Goal: Task Accomplishment & Management: Complete application form

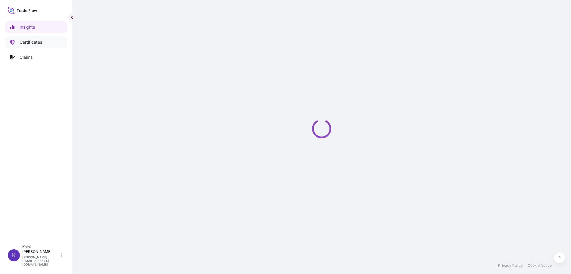
select select "2025"
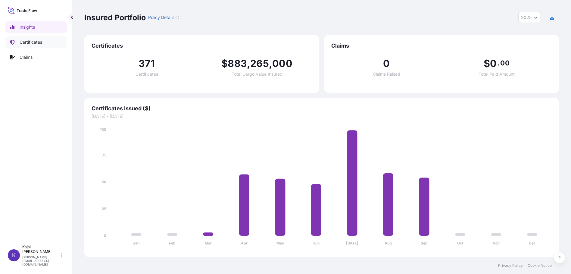
click at [28, 42] on p "Certificates" at bounding box center [31, 42] width 23 height 6
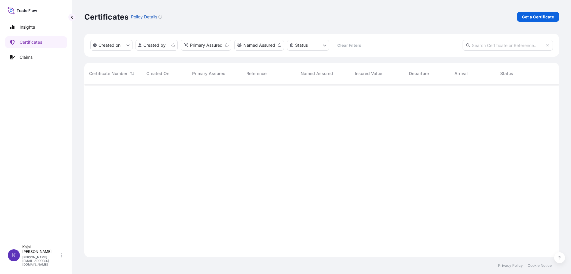
scroll to position [171, 470]
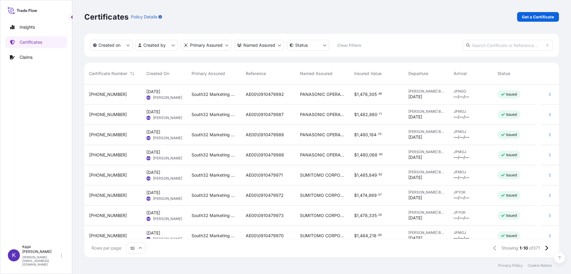
click at [108, 93] on span "[PHONE_NUMBER]" at bounding box center [108, 94] width 38 height 6
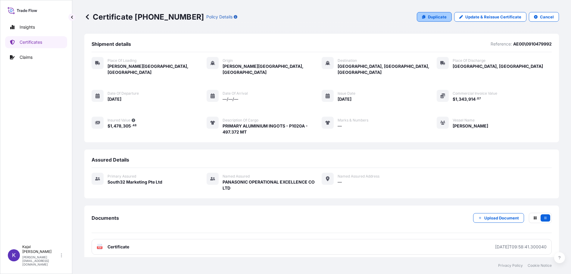
click at [428, 15] on p "Duplicate" at bounding box center [437, 17] width 19 height 6
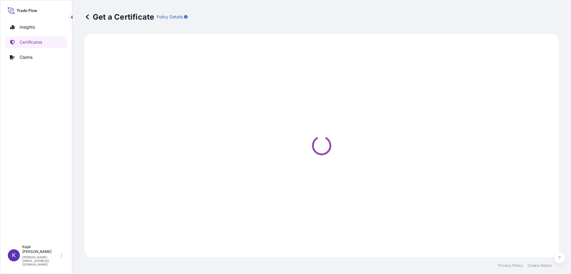
select select "Road / Inland"
select select "Sea"
select select "Road / Inland"
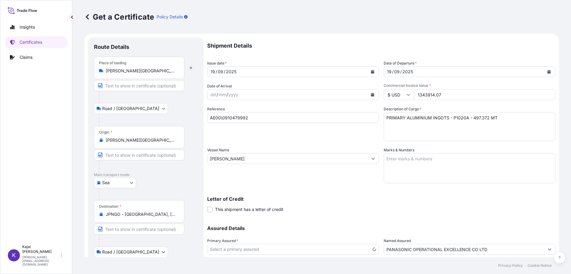
select select "31709"
drag, startPoint x: 255, startPoint y: 117, endPoint x: 252, endPoint y: 118, distance: 3.1
click at [255, 118] on input "AE00\0910479992" at bounding box center [293, 117] width 172 height 11
type input "AE00\0910479994"
drag, startPoint x: 415, startPoint y: 94, endPoint x: 478, endPoint y: 97, distance: 63.6
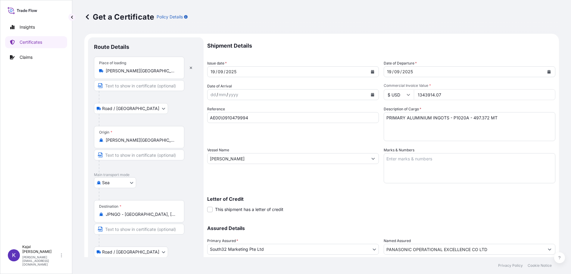
click at [478, 97] on input "1343914.07" at bounding box center [484, 94] width 141 height 11
type input "1345157.00"
click at [472, 118] on textarea "PRIMARY ALUMINIUM INGOTS - P1020A - 497.372 MT" at bounding box center [470, 126] width 172 height 29
click at [478, 119] on textarea "PRIMARY ALUMINIUM INGOTS - P1020A - 497.372 MT" at bounding box center [470, 126] width 172 height 29
type textarea "PRIMARY ALUMINIUM INGOTS - P1020A - 497.832 MT"
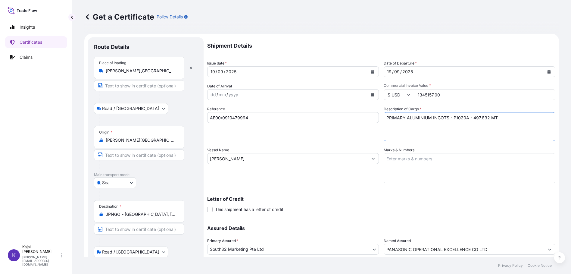
click at [432, 196] on div "Letter of Credit This shipment has a letter of credit Letter of credit * Letter…" at bounding box center [381, 200] width 348 height 23
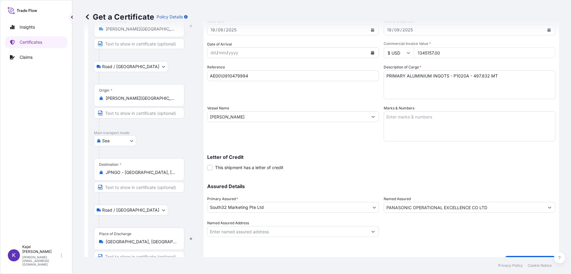
scroll to position [56, 0]
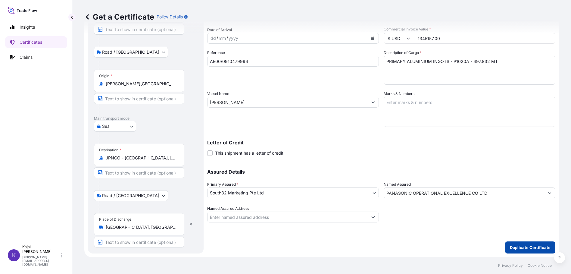
click at [543, 247] on p "Duplicate Certificate" at bounding box center [530, 247] width 41 height 6
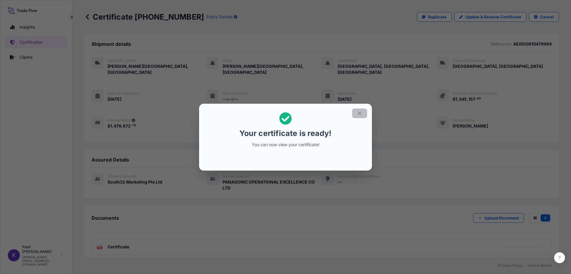
click at [360, 114] on icon "button" at bounding box center [359, 112] width 3 height 3
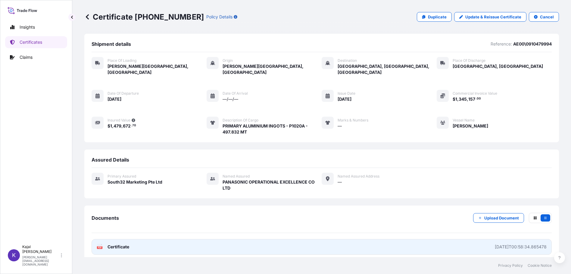
click at [112, 244] on span "Certificate" at bounding box center [118, 247] width 22 height 6
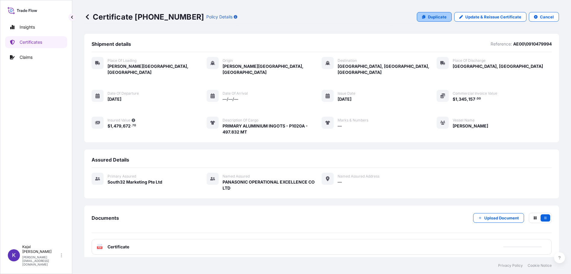
click at [432, 17] on p "Duplicate" at bounding box center [437, 17] width 19 height 6
select select "Road / Inland"
select select "Sea"
select select "Road / Inland"
select select "31709"
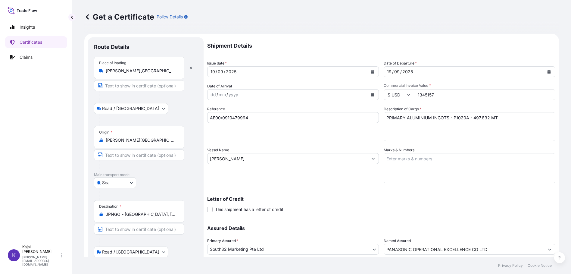
click at [249, 117] on input "AE00\0910479994" at bounding box center [293, 117] width 172 height 11
type input "AE00\0910479995"
drag, startPoint x: 440, startPoint y: 93, endPoint x: 385, endPoint y: 95, distance: 55.7
click at [385, 95] on div "$ USD 1345157" at bounding box center [470, 94] width 172 height 11
type input "1346383.72"
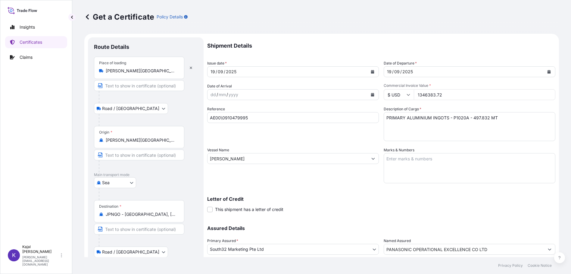
click at [476, 117] on textarea "PRIMARY ALUMINIUM INGOTS - P1020A - 497.832 MT" at bounding box center [470, 126] width 172 height 29
type textarea "PRIMARY ALUMINIUM INGOTS - P1020A - 498.286 MT"
click at [315, 188] on div "Shipment Details Issue date * 19 / 09 / 2025 Date of Departure * 19 / 09 / 2025…" at bounding box center [381, 157] width 348 height 241
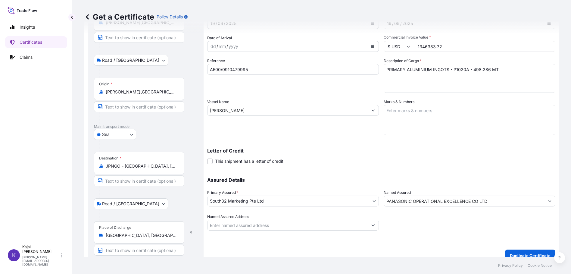
scroll to position [56, 0]
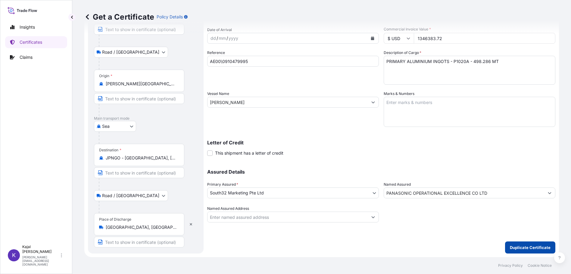
click at [520, 246] on p "Duplicate Certificate" at bounding box center [530, 247] width 41 height 6
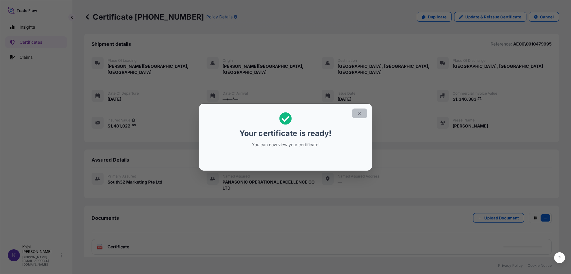
click at [360, 112] on icon "button" at bounding box center [359, 112] width 3 height 3
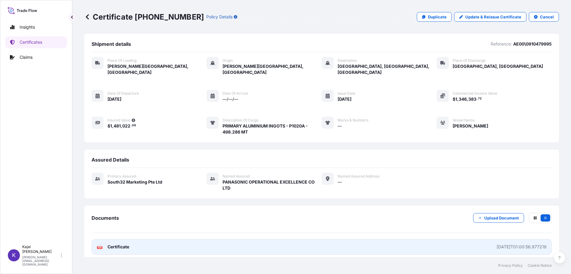
click at [119, 244] on span "Certificate" at bounding box center [118, 247] width 22 height 6
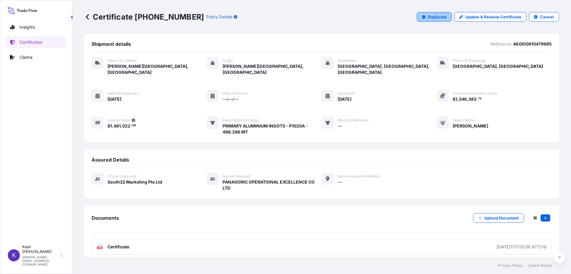
click at [441, 17] on p "Duplicate" at bounding box center [437, 17] width 19 height 6
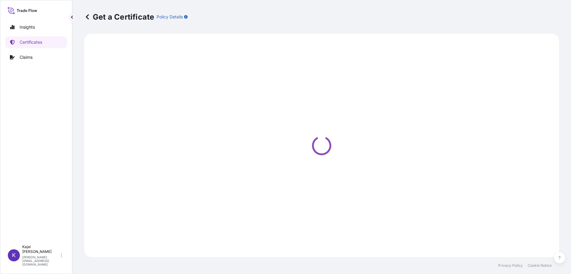
select select "Road / Inland"
select select "Sea"
select select "Road / Inland"
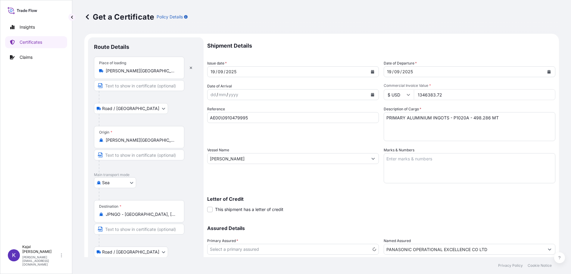
select select "31709"
click at [255, 117] on input "AE00\0910479995" at bounding box center [293, 117] width 172 height 11
type input "AE00\0910479998"
click at [141, 215] on input "JPNGO - Nagoya, Aichi, Japan" at bounding box center [141, 214] width 71 height 6
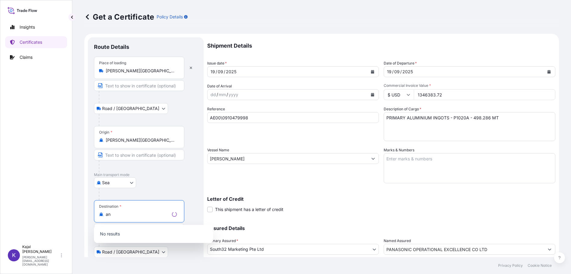
type input "n"
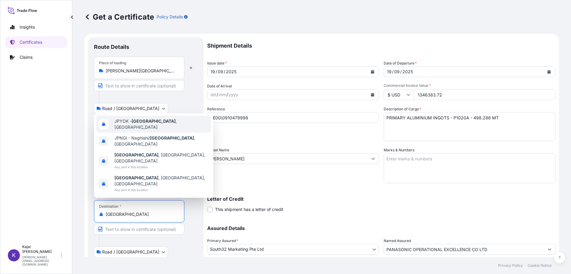
click at [143, 130] on span "JPYOK - Yokohama , Japan" at bounding box center [161, 124] width 94 height 12
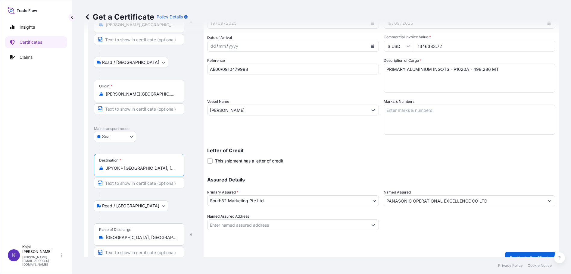
scroll to position [59, 0]
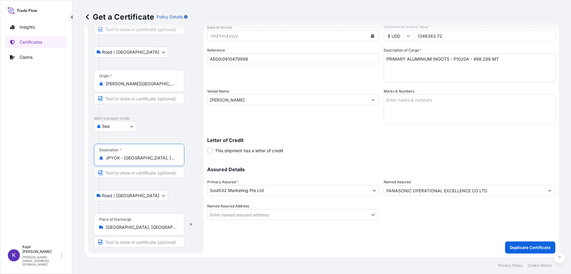
type input "JPYOK - Yokohama, Japan"
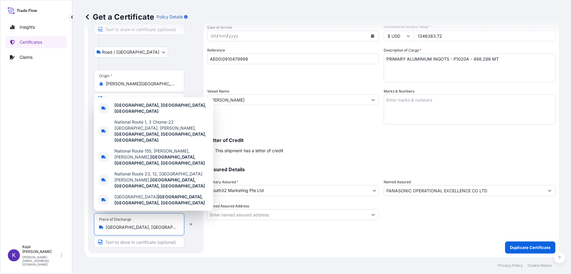
drag, startPoint x: 154, startPoint y: 228, endPoint x: 61, endPoint y: 223, distance: 93.5
click at [61, 223] on div "Insights Certificates Claims K Kajal Modha modhak@south32.net Get a Certificate…" at bounding box center [285, 137] width 571 height 274
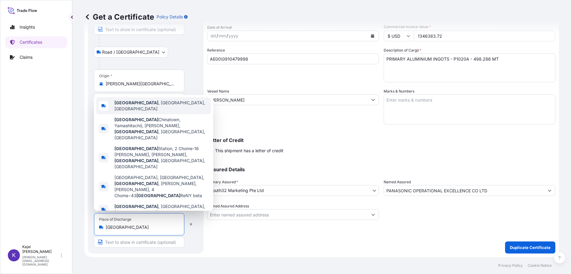
click at [148, 112] on span "Yokohama , Kanagawa, Japan" at bounding box center [161, 106] width 94 height 12
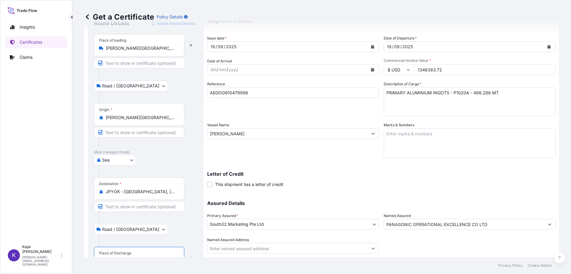
scroll to position [15, 0]
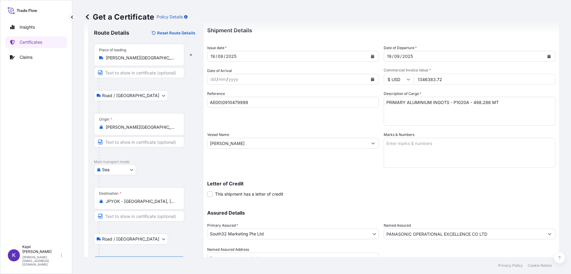
type input "Yokohama, Kanagawa, Japan"
drag, startPoint x: 440, startPoint y: 79, endPoint x: 348, endPoint y: 73, distance: 91.7
click at [348, 73] on div "Shipment Details Issue date * 19 / 09 / 2025 Date of Departure * 19 / 09 / 2025…" at bounding box center [381, 142] width 348 height 241
type input "1344254.52"
click at [450, 109] on textarea "PRIMARY ALUMINIUM INGOTS - P1020A - 498.286 MT" at bounding box center [470, 111] width 172 height 29
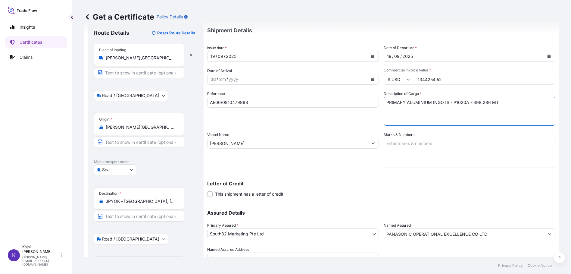
click at [475, 103] on textarea "PRIMARY ALUMINIUM INGOTS - P1020A - 498.286 MT" at bounding box center [470, 111] width 172 height 29
type textarea "PRIMARY ALUMINIUM INGOTS - P1020A - 497.498 MT"
click at [383, 177] on div "Letter of Credit This shipment has a letter of credit Letter of credit * Letter…" at bounding box center [381, 185] width 348 height 23
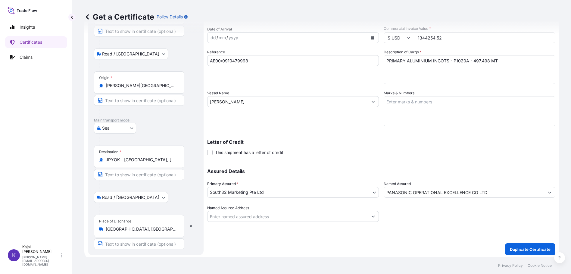
scroll to position [59, 0]
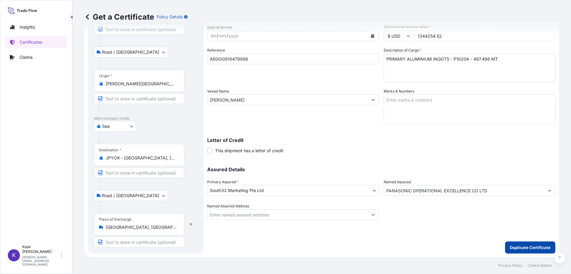
click at [540, 250] on p "Duplicate Certificate" at bounding box center [530, 247] width 41 height 6
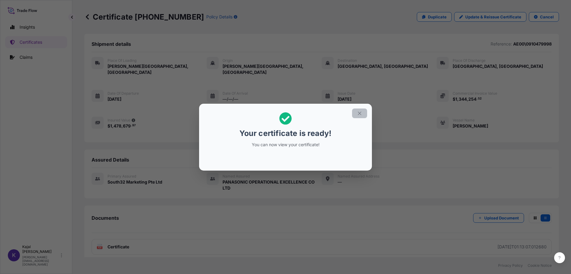
click at [358, 113] on icon "button" at bounding box center [359, 112] width 5 height 5
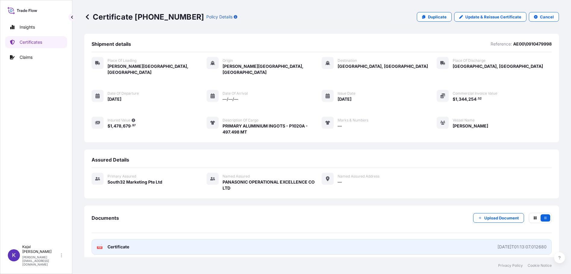
click at [120, 244] on span "Certificate" at bounding box center [118, 247] width 22 height 6
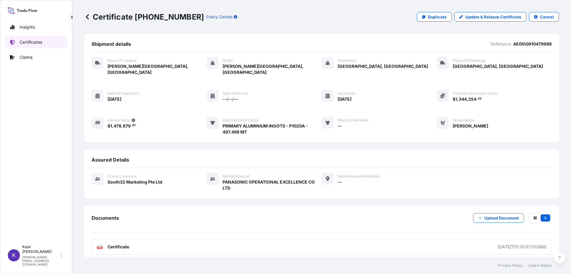
click at [36, 44] on p "Certificates" at bounding box center [31, 42] width 23 height 6
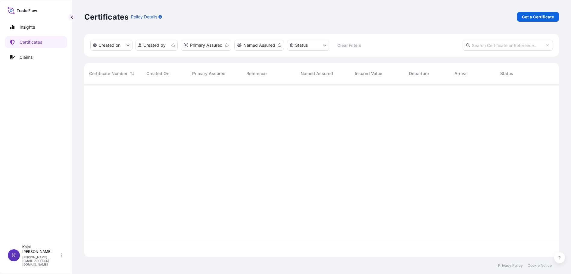
scroll to position [171, 470]
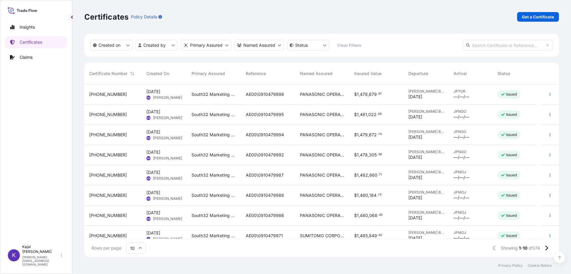
click at [106, 216] on span "31709-185-1" at bounding box center [108, 215] width 38 height 6
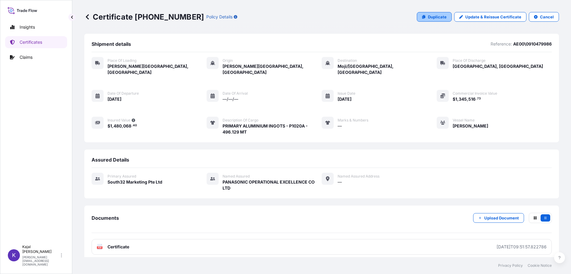
click at [438, 18] on p "Duplicate" at bounding box center [437, 17] width 19 height 6
select select "Road / Inland"
select select "Sea"
select select "Road / Inland"
select select "31709"
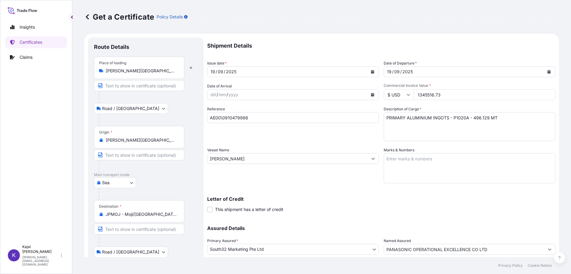
click at [253, 116] on input "AE00\0910479986" at bounding box center [293, 117] width 172 height 11
drag, startPoint x: 253, startPoint y: 118, endPoint x: 192, endPoint y: 114, distance: 61.6
click at [192, 114] on form "Route Details Place of loading Richards Bay, South Africa Road / Inland Road / …" at bounding box center [321, 173] width 474 height 279
paste input "9"
type input "AE00\0910479989"
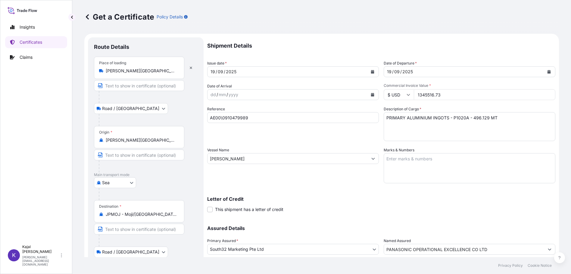
drag, startPoint x: 415, startPoint y: 95, endPoint x: 468, endPoint y: 95, distance: 52.4
click at [468, 95] on input "1345516.73" at bounding box center [484, 94] width 141 height 11
type input "1071764.42"
drag, startPoint x: 469, startPoint y: 118, endPoint x: 486, endPoint y: 119, distance: 17.5
click at [511, 117] on textarea "PRIMARY ALUMINIUM INGOTS - P1020A - 496.129 MT" at bounding box center [470, 126] width 172 height 29
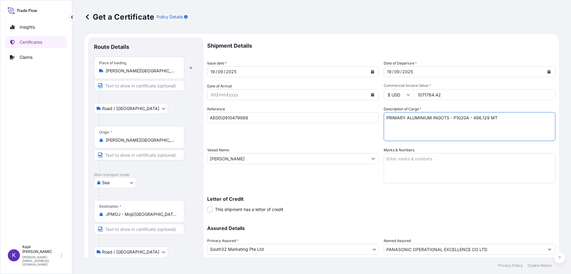
click at [486, 119] on textarea "PRIMARY ALUMINIUM INGOTS - P1020A - 496.129 MT" at bounding box center [470, 126] width 172 height 29
click at [470, 118] on textarea "PRIMARY ALUMINIUM INGOTS - P1020A - 496.129 MT" at bounding box center [470, 126] width 172 height 29
drag, startPoint x: 470, startPoint y: 118, endPoint x: 479, endPoint y: 118, distance: 8.4
click at [479, 118] on textarea "PRIMARY ALUMINIUM INGOTS - P1020A - 496.129 MT" at bounding box center [470, 126] width 172 height 29
type textarea "PRIMARY ALUMINIUM INGOTS - P1020A - 395.189 MT"
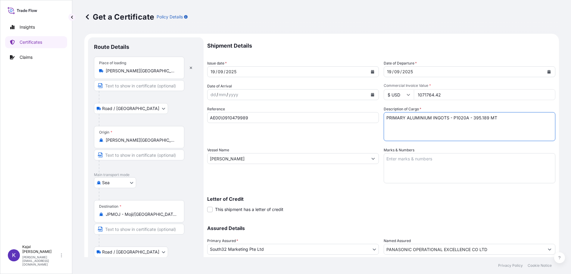
click at [309, 201] on div "Letter of Credit This shipment has a letter of credit Letter of credit * Letter…" at bounding box center [381, 204] width 348 height 16
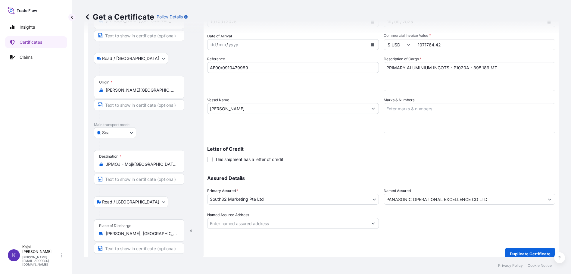
scroll to position [56, 0]
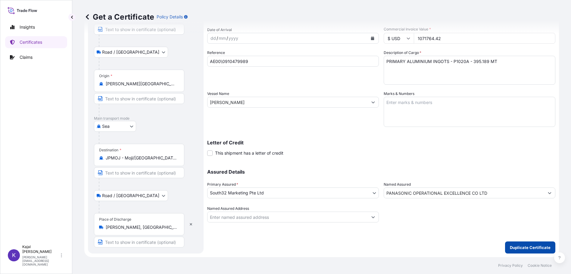
click at [542, 248] on p "Duplicate Certificate" at bounding box center [530, 247] width 41 height 6
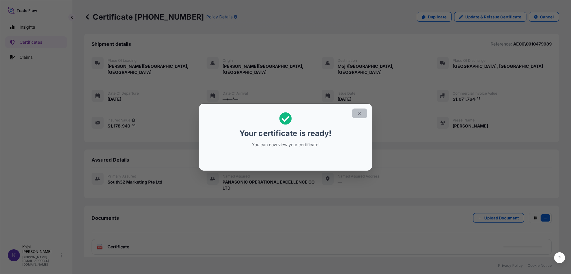
click at [363, 114] on button "button" at bounding box center [359, 113] width 15 height 10
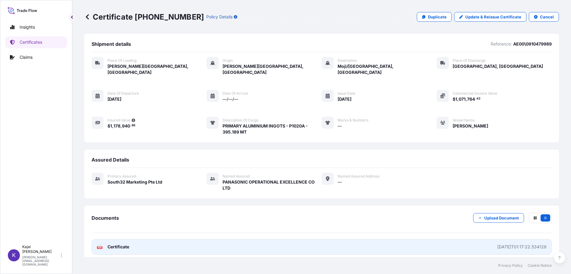
click at [121, 244] on span "Certificate" at bounding box center [118, 247] width 22 height 6
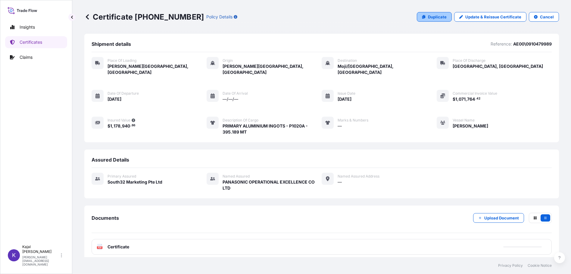
click at [435, 16] on p "Duplicate" at bounding box center [437, 17] width 19 height 6
select select "Road / Inland"
select select "Sea"
select select "Road / Inland"
select select "31709"
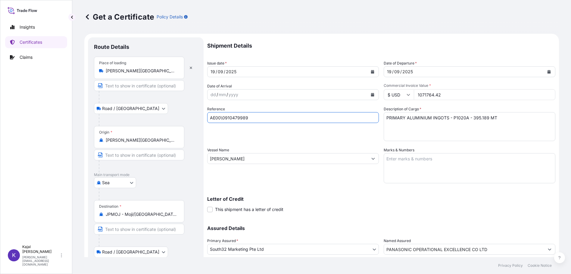
drag, startPoint x: 243, startPoint y: 116, endPoint x: 250, endPoint y: 117, distance: 6.9
click at [250, 117] on input "AE00\0910479989" at bounding box center [293, 117] width 172 height 11
type input "AE00\0910479991"
drag, startPoint x: 415, startPoint y: 95, endPoint x: 471, endPoint y: 98, distance: 55.5
click at [473, 97] on input "1071764.42" at bounding box center [484, 94] width 141 height 11
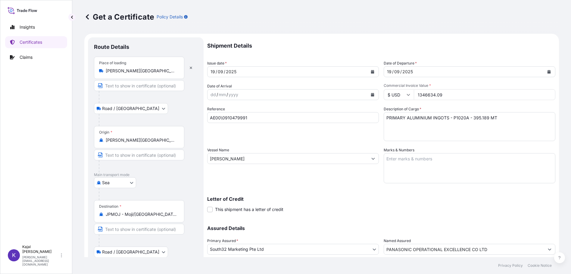
type input "1346634.09"
click at [471, 119] on textarea "PRIMARY ALUMINIUM INGOTS - P1020A - 395.189 MT" at bounding box center [470, 126] width 172 height 29
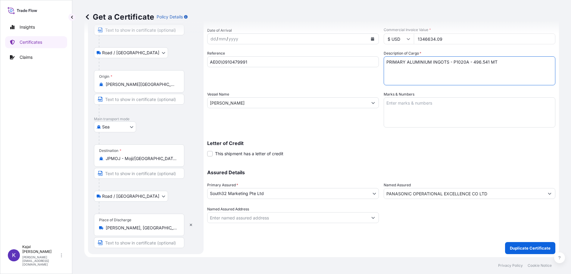
scroll to position [56, 0]
type textarea "PRIMARY ALUMINIUM INGOTS - P1020A - 496.541 MT"
click at [541, 246] on p "Duplicate Certificate" at bounding box center [530, 247] width 41 height 6
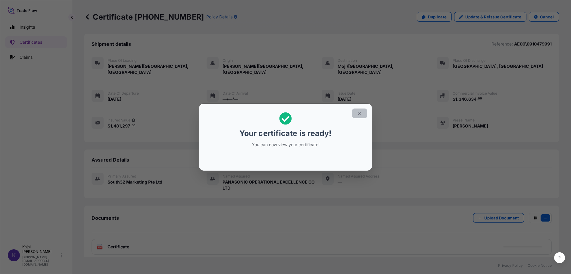
click at [359, 113] on icon "button" at bounding box center [359, 112] width 3 height 3
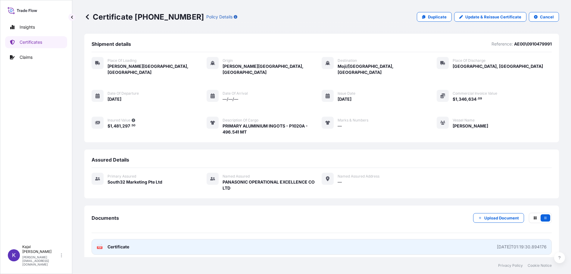
click at [120, 244] on span "Certificate" at bounding box center [118, 247] width 22 height 6
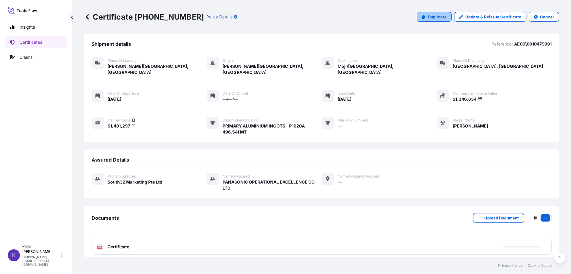
click at [430, 18] on p "Duplicate" at bounding box center [437, 17] width 19 height 6
select select "Road / Inland"
select select "Sea"
select select "Road / Inland"
select select "31709"
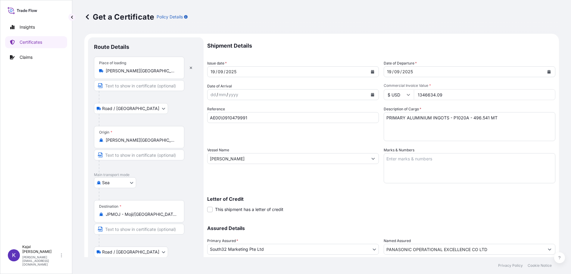
click at [251, 118] on input "AE00\0910479991" at bounding box center [293, 117] width 172 height 11
type input "AE00\0910479990"
drag, startPoint x: 415, startPoint y: 95, endPoint x: 458, endPoint y: 95, distance: 43.3
click at [458, 95] on input "1346634.09" at bounding box center [484, 94] width 141 height 11
type input "1348215.20"
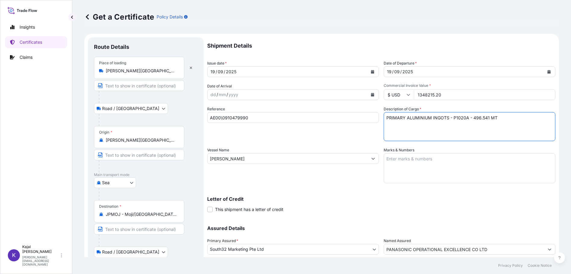
click at [470, 118] on textarea "PRIMARY ALUMINIUM INGOTS - P1020A - 496.541 MT" at bounding box center [470, 126] width 172 height 29
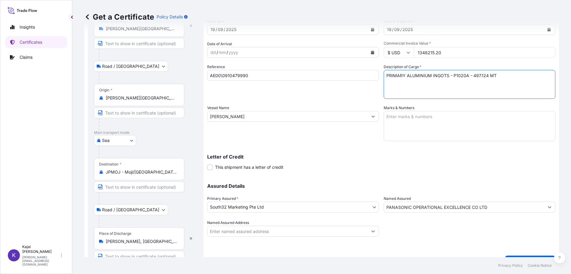
scroll to position [56, 0]
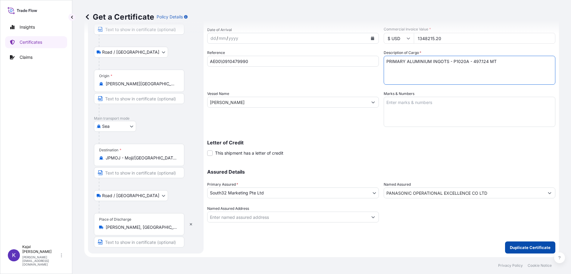
type textarea "PRIMARY ALUMINIUM INGOTS - P1020A - 497.124 MT"
click at [521, 246] on p "Duplicate Certificate" at bounding box center [530, 247] width 41 height 6
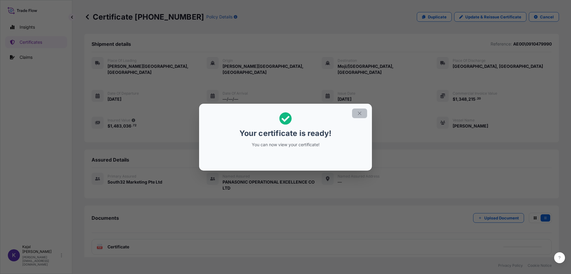
click at [357, 112] on icon "button" at bounding box center [359, 112] width 5 height 5
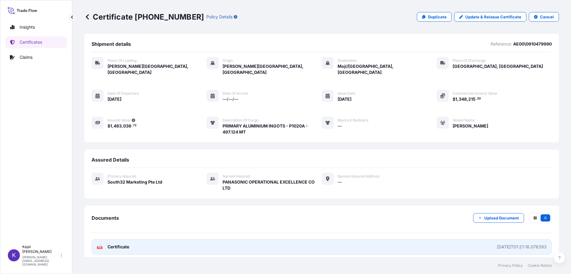
click at [122, 244] on span "Certificate" at bounding box center [118, 247] width 22 height 6
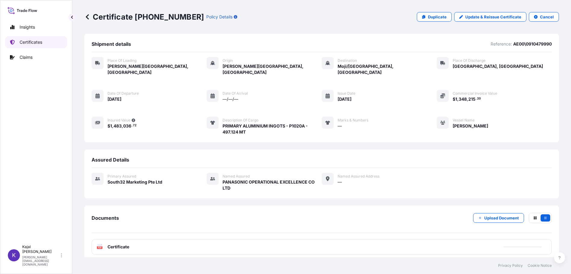
click at [36, 42] on p "Certificates" at bounding box center [31, 42] width 23 height 6
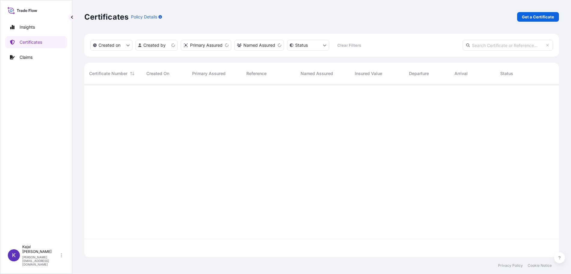
scroll to position [171, 470]
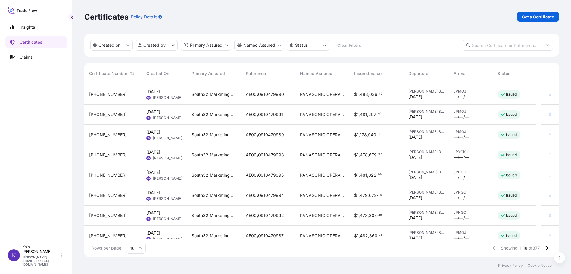
click at [103, 153] on span "31709-191-1" at bounding box center [108, 155] width 38 height 6
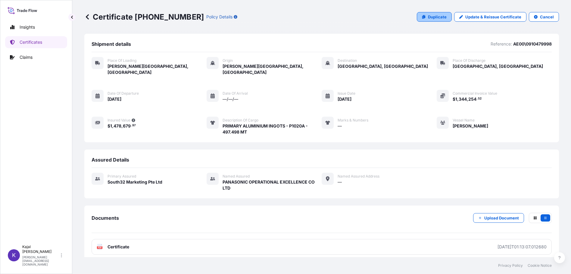
click at [436, 18] on p "Duplicate" at bounding box center [437, 17] width 19 height 6
select select "Road / Inland"
select select "Sea"
select select "Road / Inland"
select select "31709"
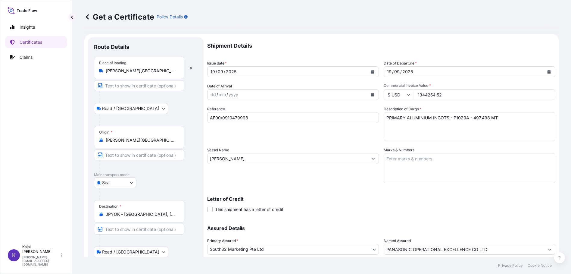
click at [244, 119] on input "AE00\0910479998" at bounding box center [293, 117] width 172 height 11
type input "AE00\0910479999"
drag, startPoint x: 415, startPoint y: 95, endPoint x: 473, endPoint y: 96, distance: 58.1
click at [474, 95] on input "1344254.52" at bounding box center [484, 94] width 141 height 11
type input "1341552.49"
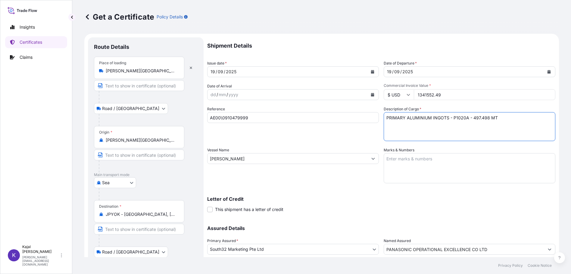
click at [474, 119] on textarea "PRIMARY ALUMINIUM INGOTS - P1020A - 497.498 MT" at bounding box center [470, 126] width 172 height 29
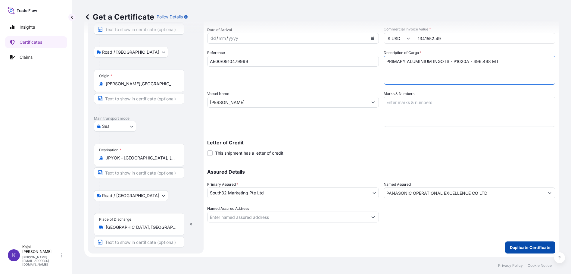
type textarea "PRIMARY ALUMINIUM INGOTS - P1020A - 496.498 MT"
click at [543, 247] on p "Duplicate Certificate" at bounding box center [530, 247] width 41 height 6
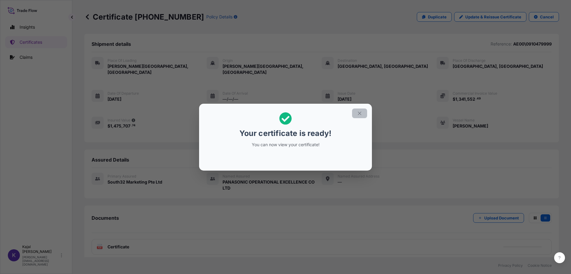
click at [361, 111] on icon "button" at bounding box center [359, 112] width 5 height 5
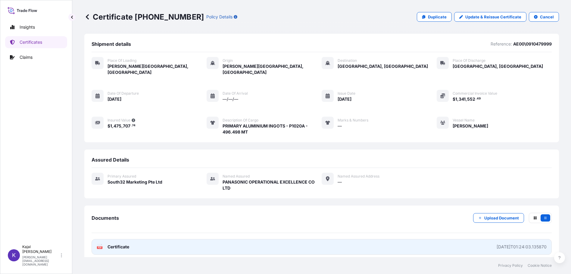
click at [122, 244] on span "Certificate" at bounding box center [118, 247] width 22 height 6
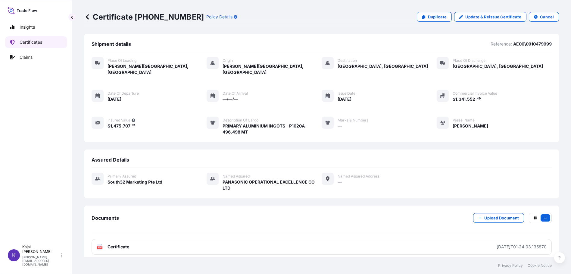
click at [37, 42] on p "Certificates" at bounding box center [31, 42] width 23 height 6
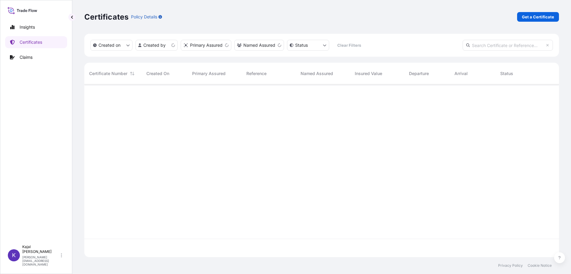
scroll to position [171, 470]
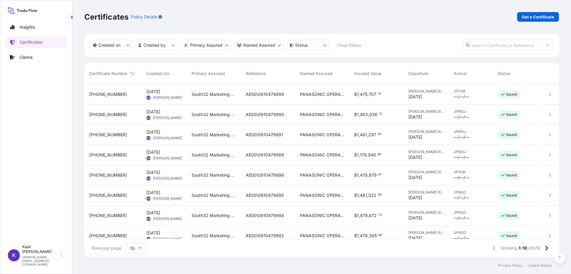
click at [106, 215] on span "31709-189-1" at bounding box center [108, 215] width 38 height 6
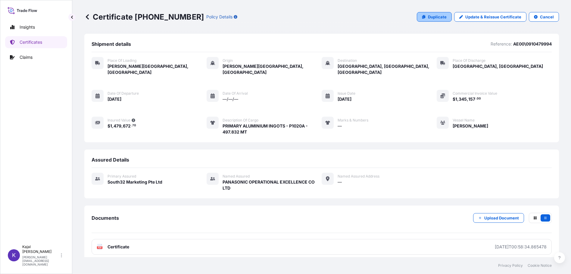
click at [436, 17] on p "Duplicate" at bounding box center [437, 17] width 19 height 6
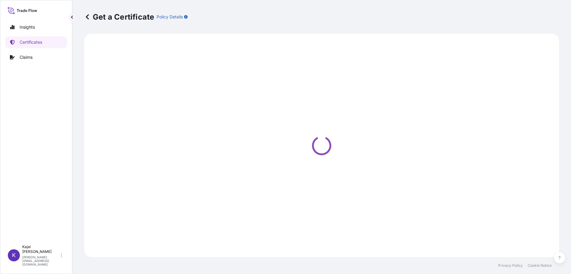
select select "Road / Inland"
select select "Sea"
select select "Road / Inland"
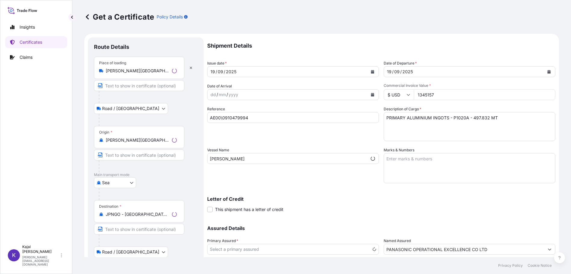
select select "31709"
click at [250, 118] on input "AE00\0910479994" at bounding box center [293, 117] width 172 height 11
type input "AE00\0910479993"
drag, startPoint x: 415, startPoint y: 95, endPoint x: 454, endPoint y: 92, distance: 38.9
click at [454, 92] on input "1345157" at bounding box center [484, 94] width 141 height 11
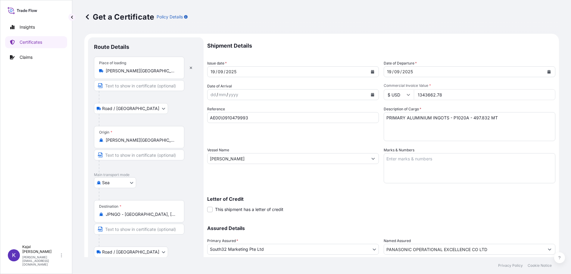
type input "1343662.78"
drag, startPoint x: 478, startPoint y: 117, endPoint x: 486, endPoint y: 125, distance: 11.3
click at [478, 117] on textarea "PRIMARY ALUMINIUM INGOTS - P1020A - 497.832 MT" at bounding box center [470, 126] width 172 height 29
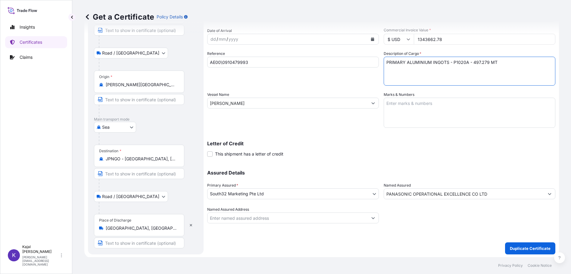
scroll to position [56, 0]
type textarea "PRIMARY ALUMINIUM INGOTS - P1020A - 497.279 MT"
click at [544, 246] on p "Duplicate Certificate" at bounding box center [530, 247] width 41 height 6
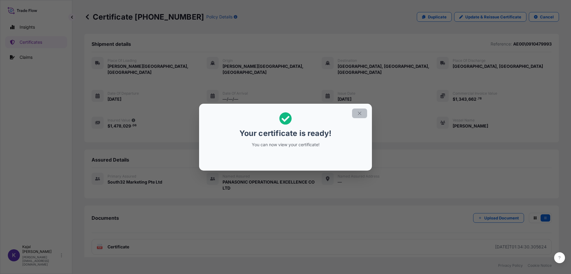
click at [357, 112] on icon "button" at bounding box center [359, 112] width 5 height 5
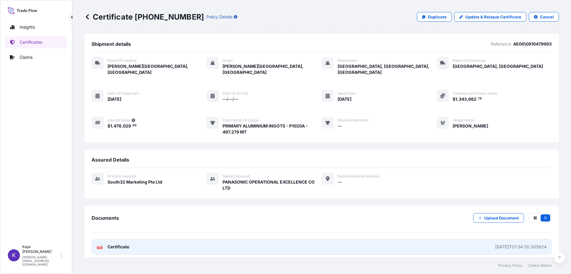
click at [117, 244] on span "Certificate" at bounding box center [118, 247] width 22 height 6
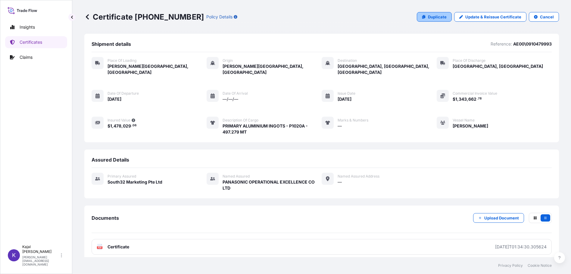
click at [436, 20] on p "Duplicate" at bounding box center [437, 17] width 19 height 6
select select "Road / Inland"
select select "Sea"
select select "Road / Inland"
select select "31709"
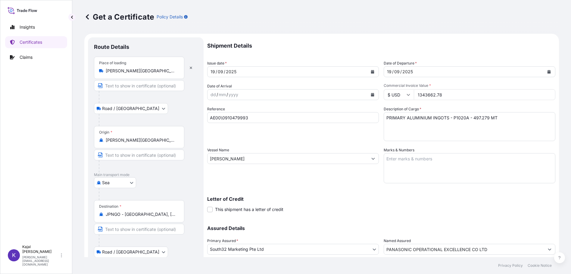
click at [255, 118] on input "AE00\0910479993" at bounding box center [293, 117] width 172 height 11
type input "AE00\0910479997"
drag, startPoint x: 413, startPoint y: 96, endPoint x: 466, endPoint y: 93, distance: 53.1
click at [466, 93] on input "1343662.78" at bounding box center [484, 94] width 141 height 11
type input "1344222.10"
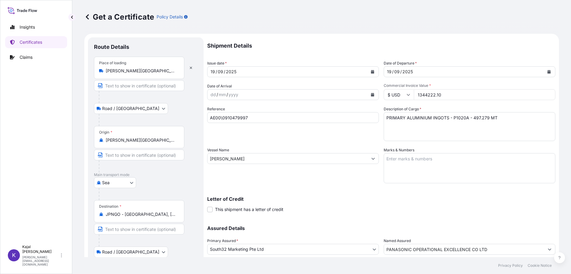
click at [478, 117] on textarea "PRIMARY ALUMINIUM INGOTS - P1020A - 497.279 MT" at bounding box center [470, 126] width 172 height 29
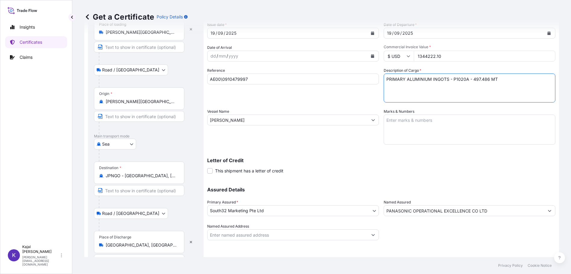
scroll to position [56, 0]
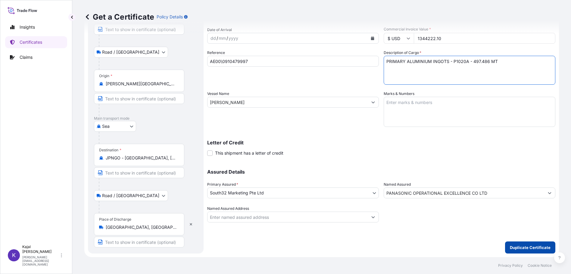
type textarea "PRIMARY ALUMINIUM INGOTS - P1020A - 497.486 MT"
click at [541, 247] on p "Duplicate Certificate" at bounding box center [530, 247] width 41 height 6
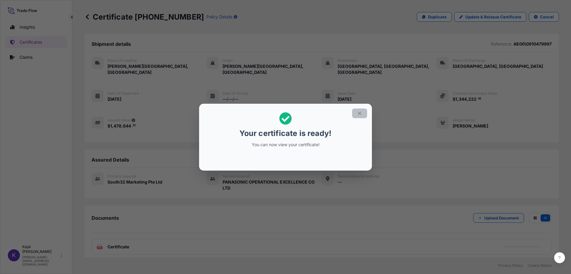
click at [361, 113] on icon "button" at bounding box center [359, 112] width 5 height 5
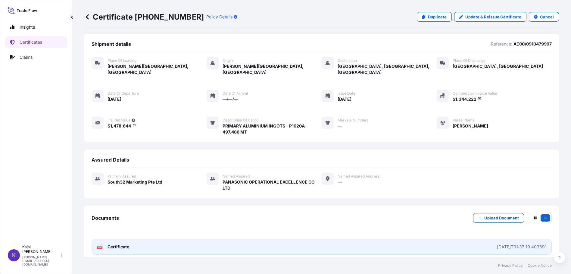
click at [125, 244] on span "Certificate" at bounding box center [118, 247] width 22 height 6
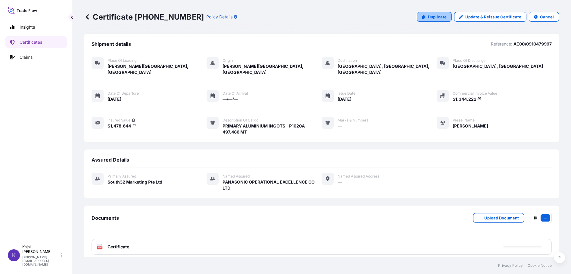
click at [430, 17] on p "Duplicate" at bounding box center [437, 17] width 19 height 6
select select "Road / Inland"
select select "Sea"
select select "Road / Inland"
select select "31709"
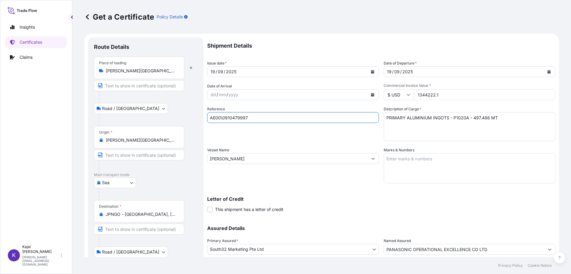
click at [259, 120] on input "AE00\0910479997" at bounding box center [293, 117] width 172 height 11
type input "AE00\0910479996"
drag, startPoint x: 412, startPoint y: 94, endPoint x: 527, endPoint y: 97, distance: 114.4
click at [527, 97] on input "1344222.1" at bounding box center [484, 94] width 141 height 11
type input "1346859.28"
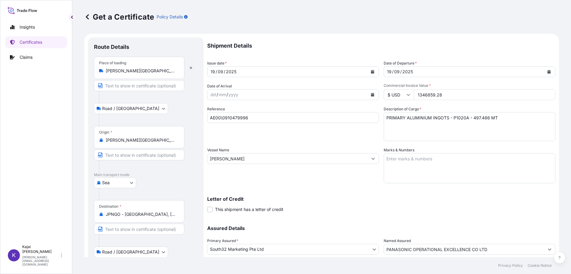
click at [475, 118] on textarea "PRIMARY ALUMINIUM INGOTS - P1020A - 497.486 MT" at bounding box center [470, 126] width 172 height 29
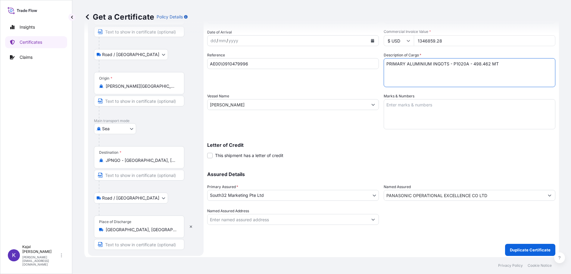
scroll to position [56, 0]
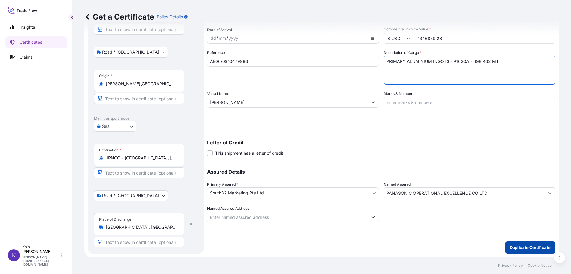
type textarea "PRIMARY ALUMINIUM INGOTS - P1020A - 498.462 MT"
click at [528, 244] on p "Duplicate Certificate" at bounding box center [530, 247] width 41 height 6
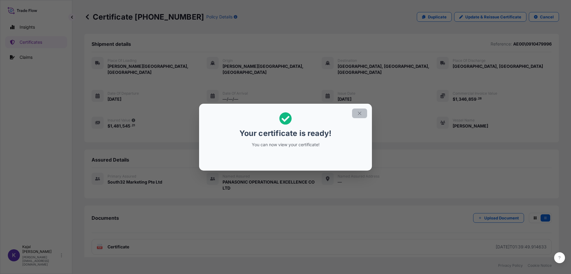
click at [358, 114] on icon "button" at bounding box center [359, 112] width 5 height 5
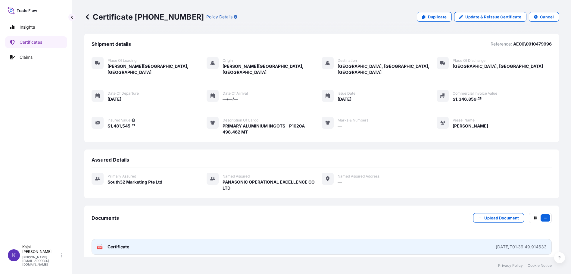
click at [122, 244] on span "Certificate" at bounding box center [118, 247] width 22 height 6
